Goal: Task Accomplishment & Management: Manage account settings

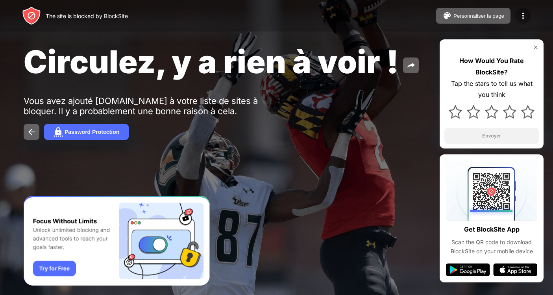
click at [521, 16] on img at bounding box center [523, 15] width 9 height 9
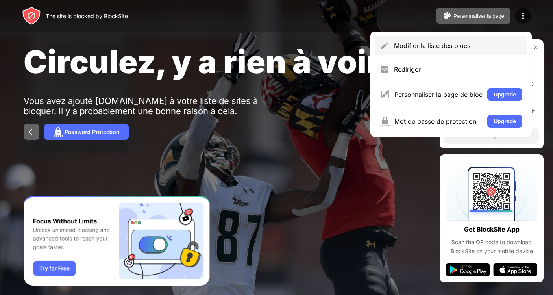
click at [491, 39] on div "Modifier la liste des blocs" at bounding box center [451, 45] width 152 height 19
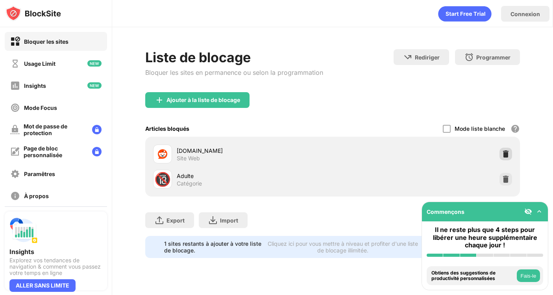
click at [508, 156] on img at bounding box center [506, 154] width 8 height 8
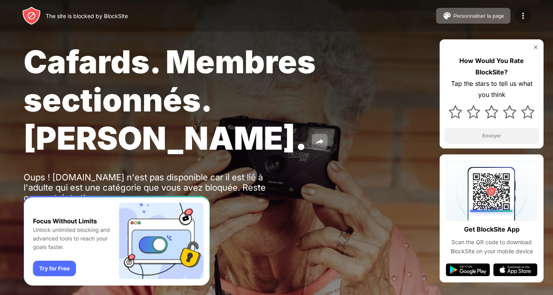
click at [522, 12] on img at bounding box center [523, 15] width 9 height 9
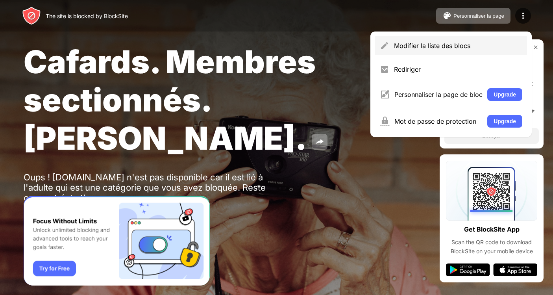
click at [412, 50] on div "Modifier la liste des blocs" at bounding box center [451, 45] width 152 height 19
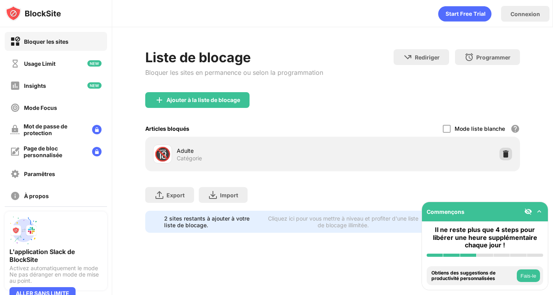
click at [507, 153] on img at bounding box center [506, 154] width 8 height 8
